Goal: Transaction & Acquisition: Obtain resource

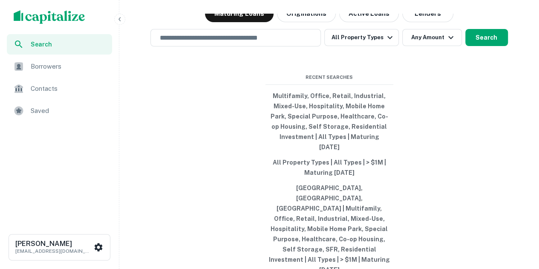
click at [157, 179] on div "Search lenders & loans, faster. Maturing Loans Originations Active Loans Lender…" at bounding box center [329, 154] width 413 height 269
click at [54, 118] on div "Saved" at bounding box center [59, 111] width 105 height 20
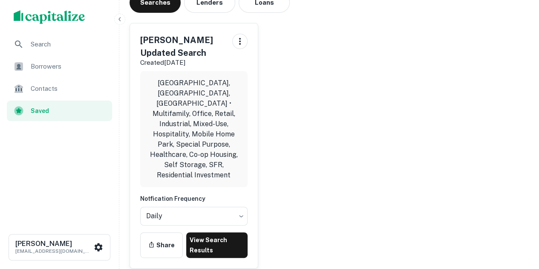
scroll to position [43, 0]
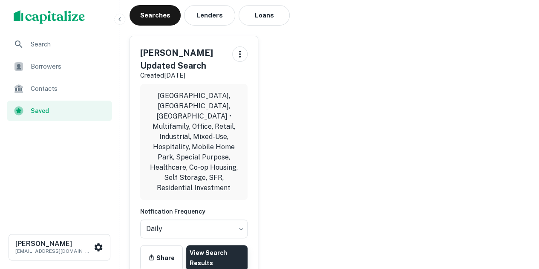
click at [215, 245] on link "View Search Results" at bounding box center [216, 258] width 61 height 26
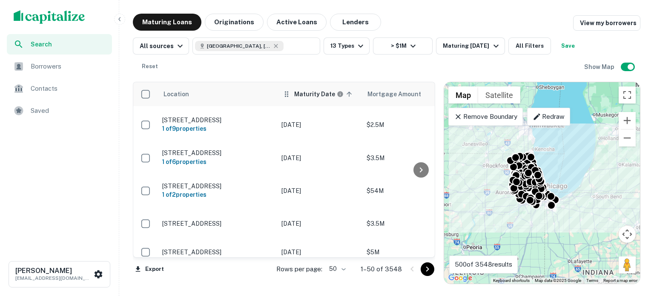
click at [302, 100] on th "Maturity Date sorted ascending" at bounding box center [319, 94] width 85 height 24
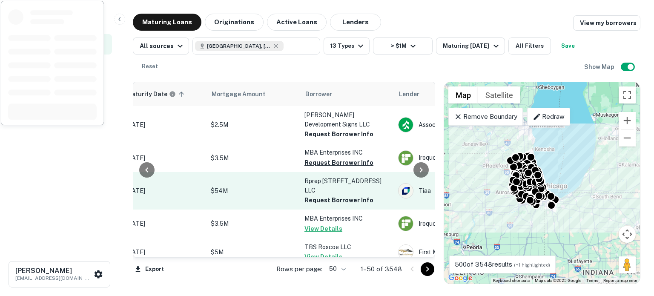
scroll to position [0, 162]
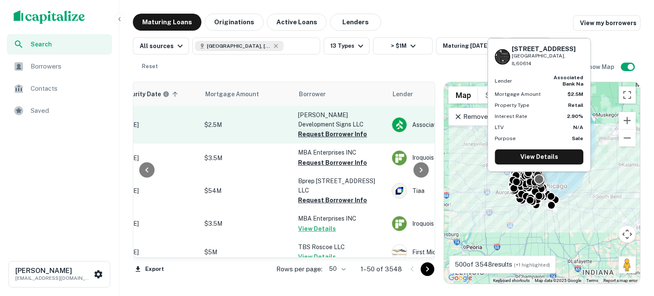
click at [335, 129] on button "Request Borrower Info" at bounding box center [332, 134] width 69 height 10
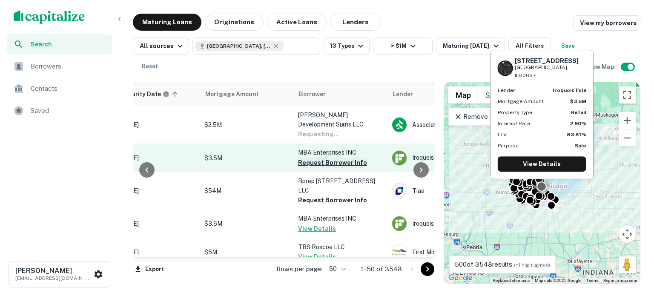
click at [323, 148] on p "MBA Enterprises INC" at bounding box center [340, 152] width 85 height 9
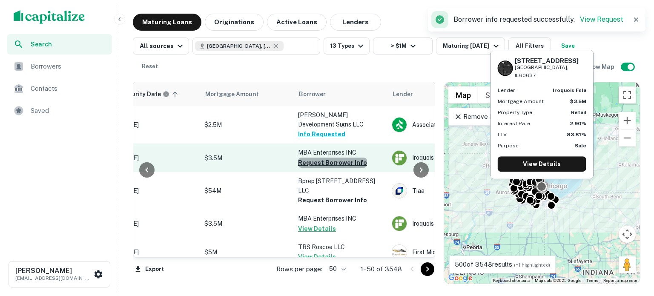
click at [335, 158] on button "Request Borrower Info" at bounding box center [332, 163] width 69 height 10
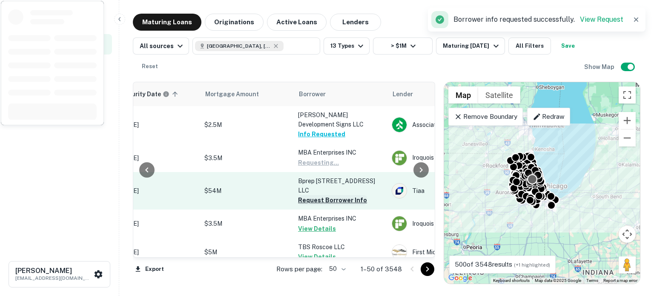
click at [318, 195] on button "Request Borrower Info" at bounding box center [332, 200] width 69 height 10
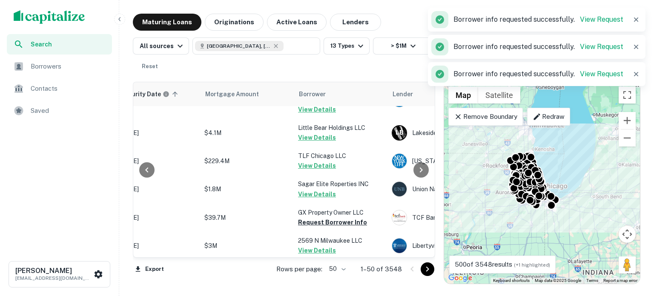
scroll to position [639, 162]
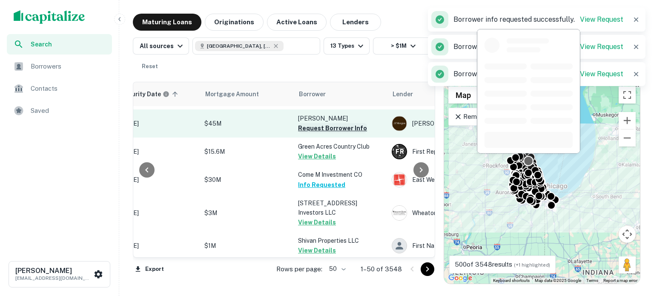
click at [337, 123] on button "Request Borrower Info" at bounding box center [332, 128] width 69 height 10
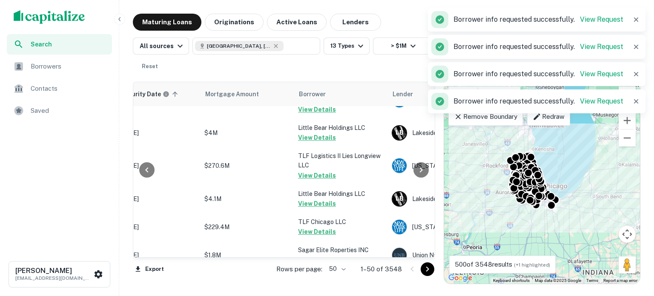
scroll to position [0, 162]
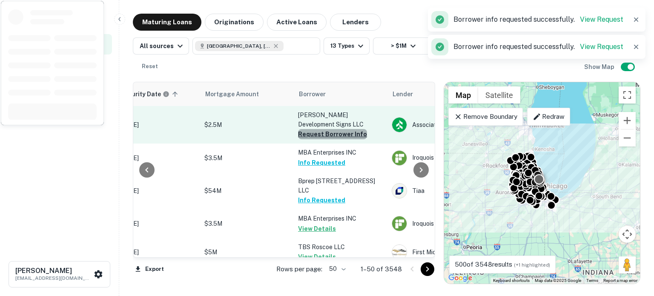
click at [347, 129] on button "Request Borrower Info" at bounding box center [332, 134] width 69 height 10
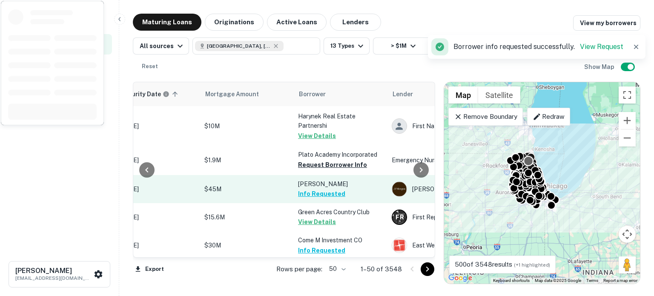
scroll to position [554, 162]
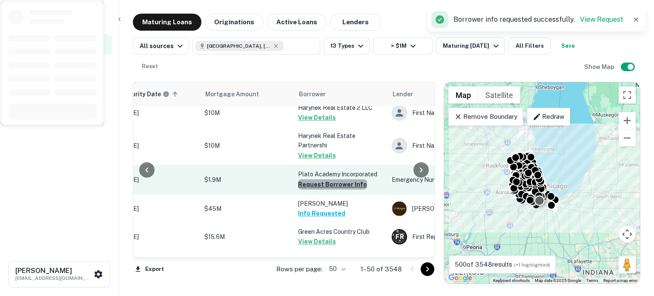
click at [347, 179] on button "Request Borrower Info" at bounding box center [332, 184] width 69 height 10
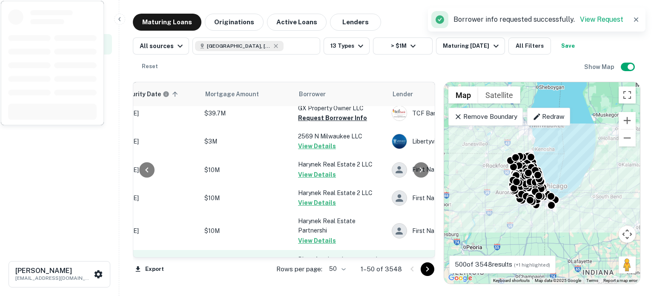
scroll to position [383, 162]
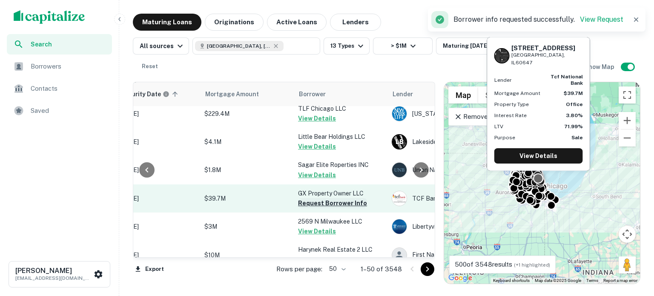
click at [351, 198] on button "Request Borrower Info" at bounding box center [332, 203] width 69 height 10
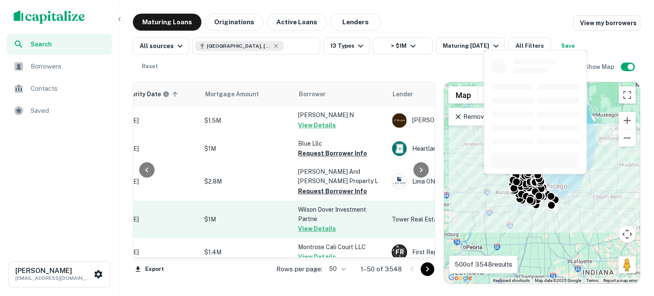
scroll to position [1278, 162]
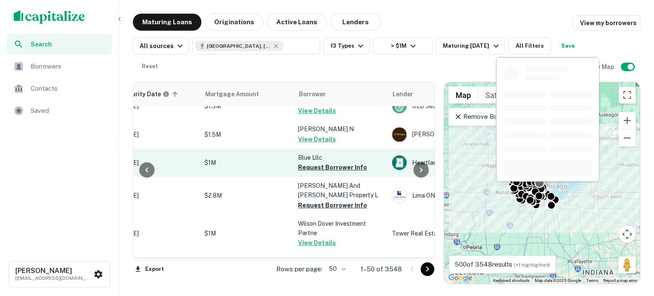
click at [345, 162] on button "Request Borrower Info" at bounding box center [332, 167] width 69 height 10
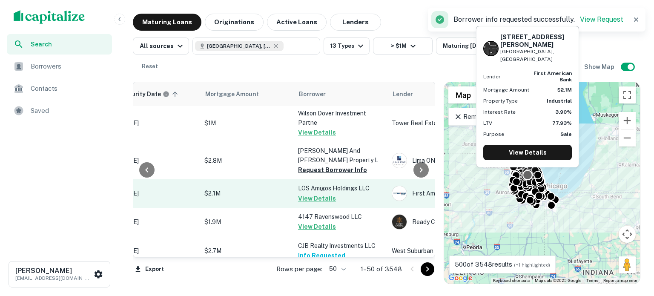
scroll to position [1336, 162]
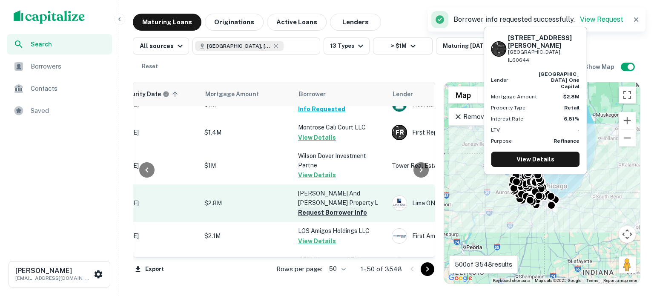
click at [319, 207] on button "Request Borrower Info" at bounding box center [332, 212] width 69 height 10
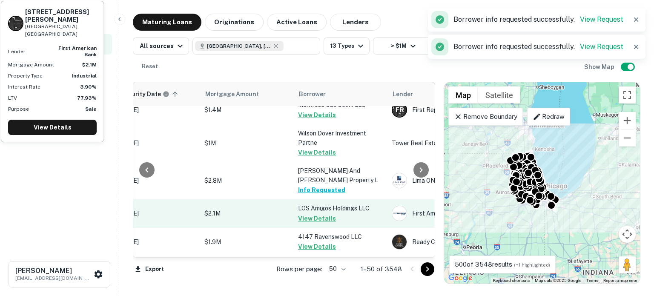
scroll to position [1379, 162]
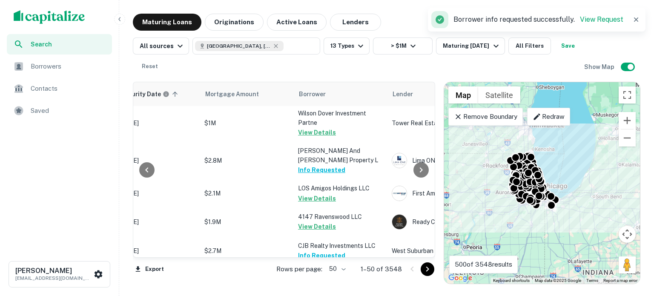
click at [343, 266] on body "Search Borrowers Contacts Saved [PERSON_NAME] [EMAIL_ADDRESS][DOMAIN_NAME] Matu…" at bounding box center [327, 148] width 654 height 296
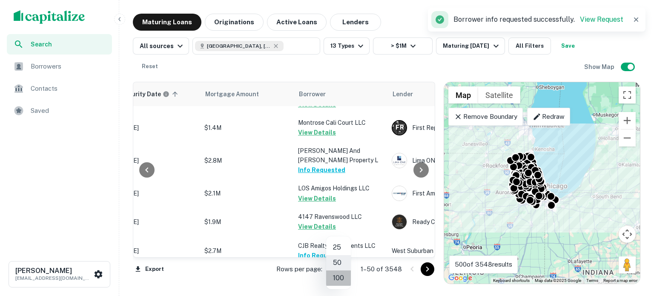
click at [336, 268] on li "100" at bounding box center [338, 277] width 25 height 15
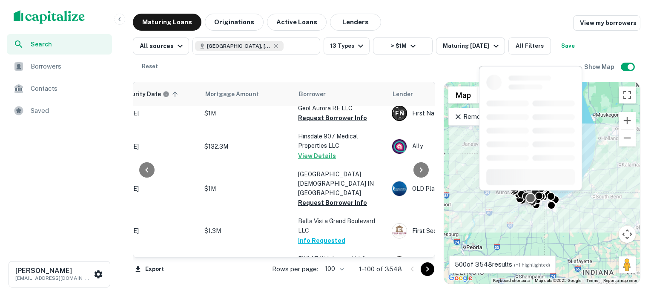
scroll to position [1533, 162]
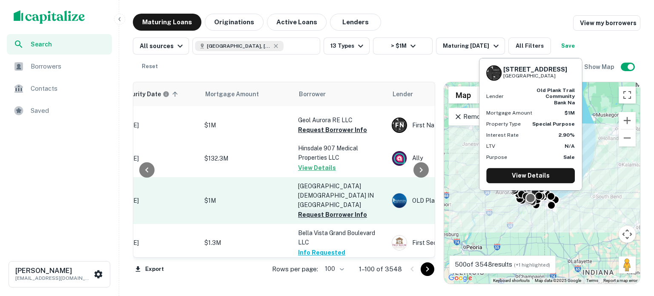
click at [333, 210] on button "Request Borrower Info" at bounding box center [332, 215] width 69 height 10
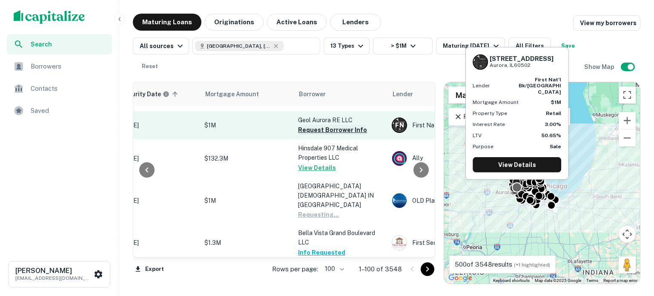
click at [348, 125] on button "Request Borrower Info" at bounding box center [332, 130] width 69 height 10
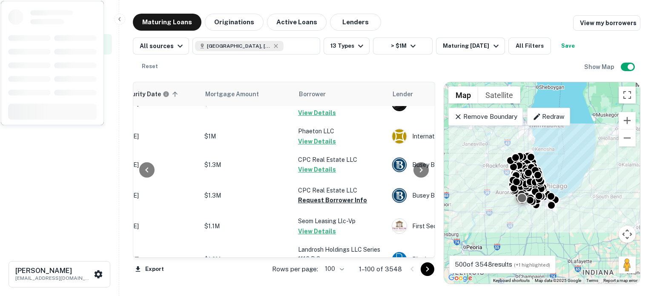
scroll to position [2172, 162]
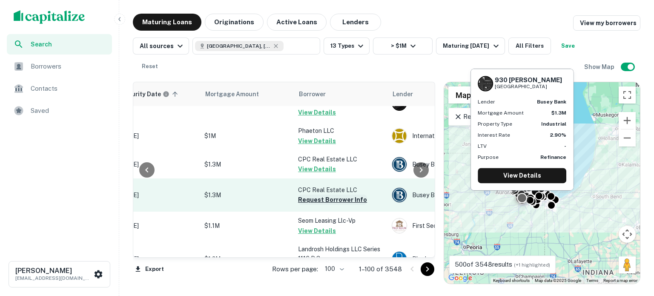
click at [308, 195] on button "Request Borrower Info" at bounding box center [332, 200] width 69 height 10
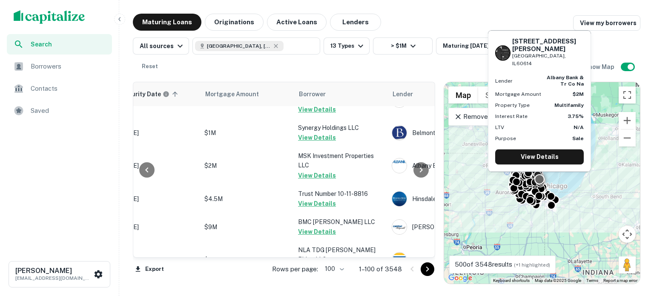
scroll to position [2045, 162]
